Goal: Information Seeking & Learning: Learn about a topic

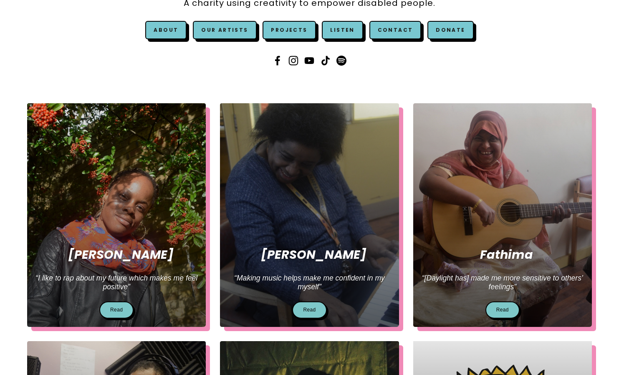
scroll to position [228, 0]
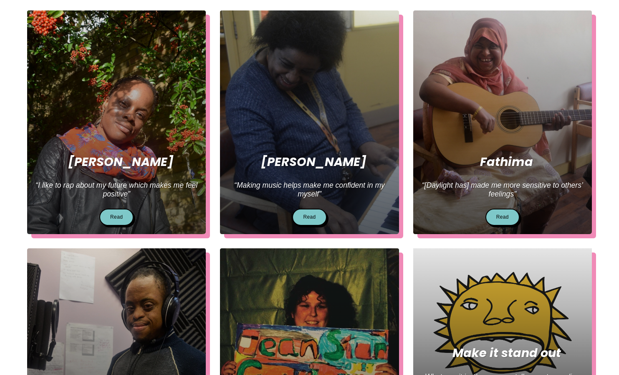
click at [482, 122] on div at bounding box center [503, 121] width 179 height 223
click at [510, 221] on link "Read" at bounding box center [502, 216] width 34 height 17
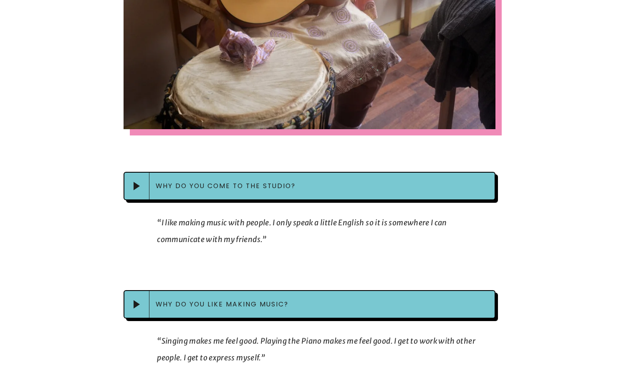
scroll to position [536, 0]
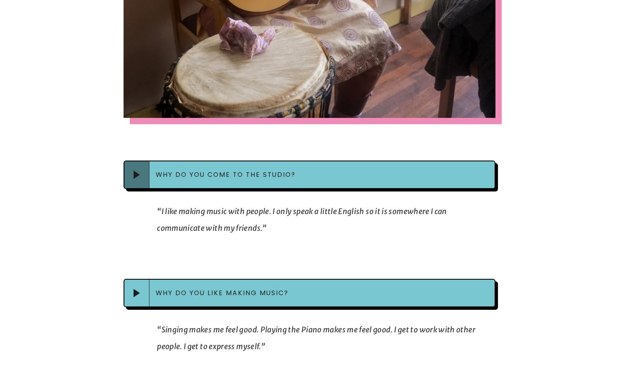
click at [132, 177] on div at bounding box center [136, 174] width 25 height 27
click at [133, 176] on div at bounding box center [136, 174] width 25 height 27
click at [134, 181] on div at bounding box center [136, 174] width 25 height 27
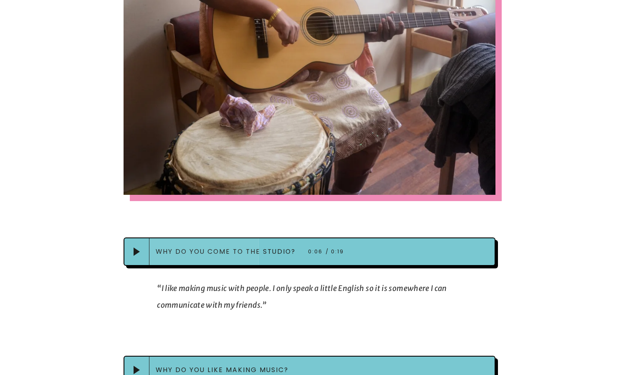
scroll to position [0, 0]
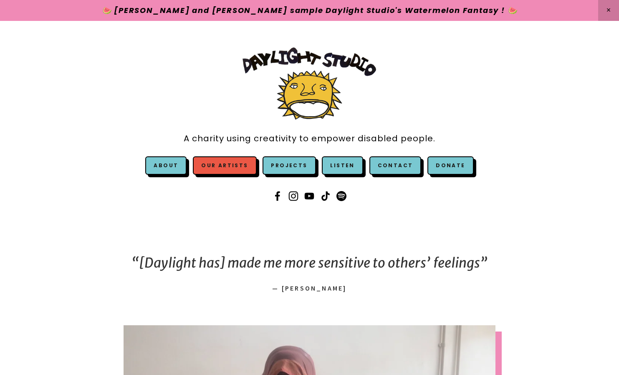
click at [239, 165] on link "Our Artists" at bounding box center [224, 165] width 63 height 18
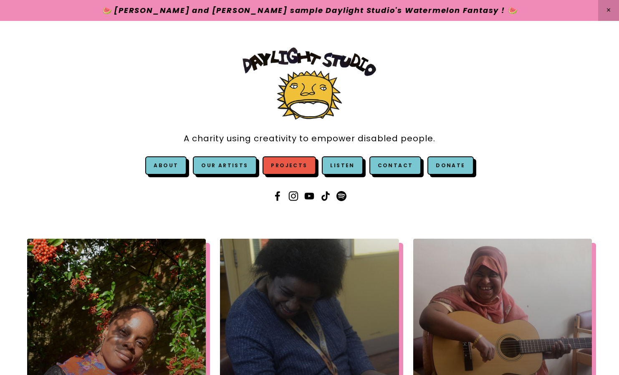
click at [299, 165] on link "Projects" at bounding box center [289, 165] width 53 height 18
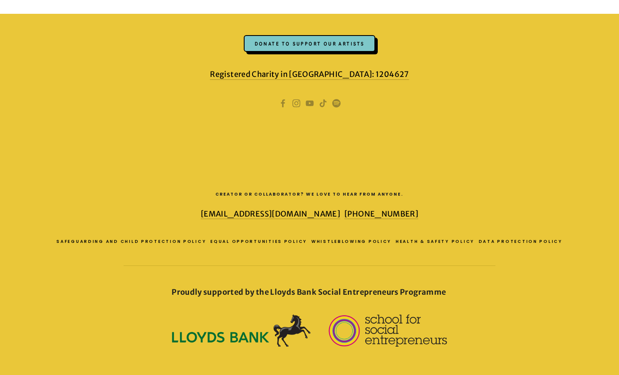
scroll to position [708, 0]
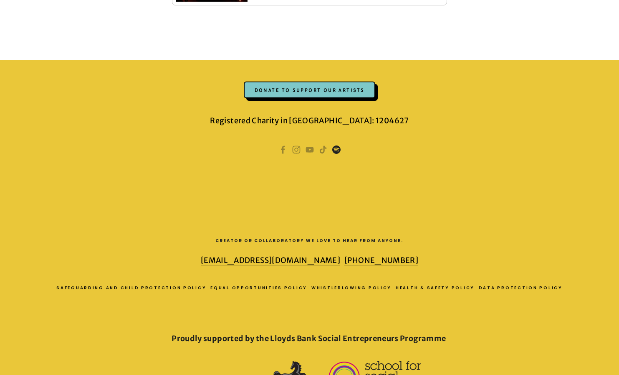
click at [340, 149] on use "Spotify" at bounding box center [336, 149] width 8 height 8
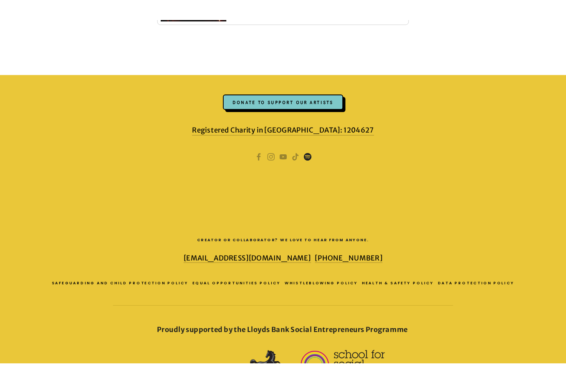
scroll to position [677, 0]
